Goal: Use online tool/utility

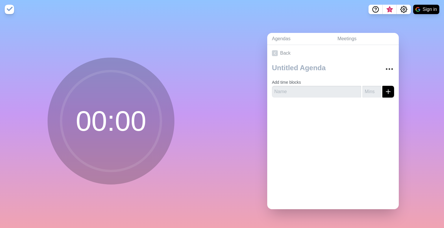
click at [130, 119] on circle at bounding box center [111, 121] width 100 height 100
click at [293, 93] on input "text" at bounding box center [316, 92] width 89 height 12
click at [372, 92] on input "number" at bounding box center [372, 92] width 19 height 12
type input "20"
click at [383, 86] on button "submit" at bounding box center [389, 92] width 12 height 12
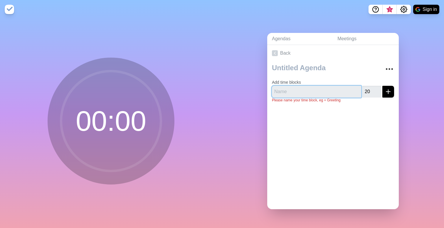
click at [335, 89] on input "text" at bounding box center [316, 92] width 89 height 12
type input "Read"
click at [383, 86] on button "submit" at bounding box center [389, 92] width 12 height 12
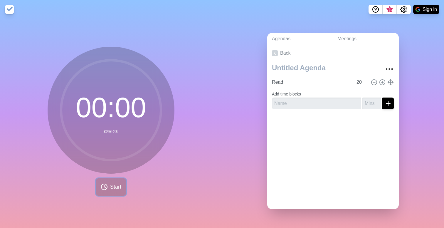
click at [111, 186] on span "Start" at bounding box center [115, 187] width 11 height 8
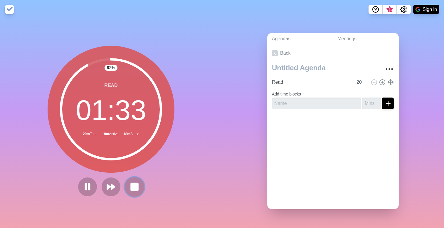
click at [136, 190] on rect at bounding box center [134, 186] width 7 height 7
